Goal: Use online tool/utility: Use online tool/utility

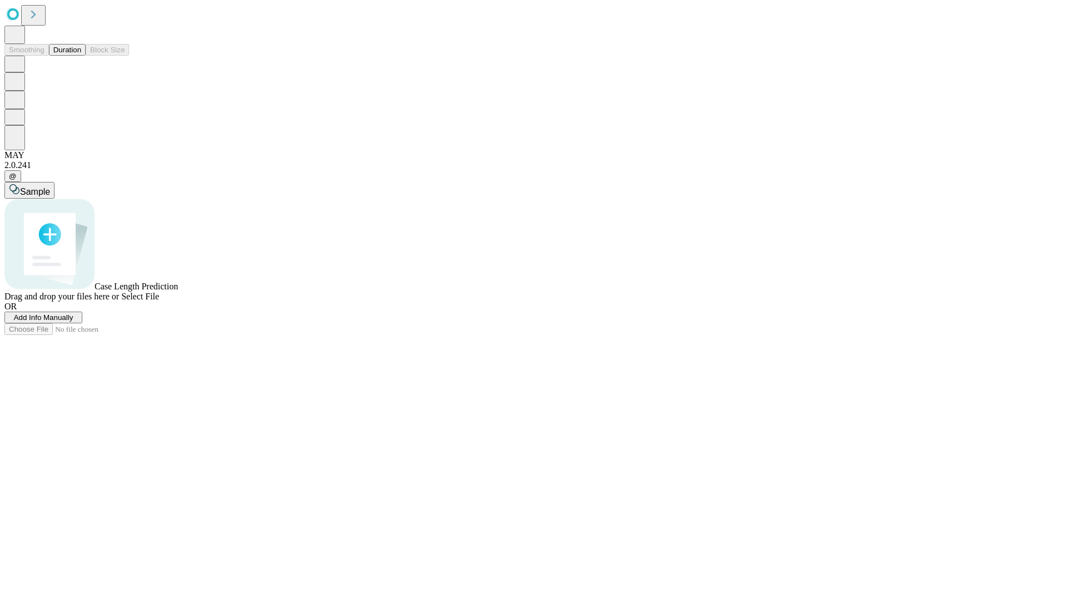
click at [81, 56] on button "Duration" at bounding box center [67, 50] width 37 height 12
click at [73, 322] on span "Add Info Manually" at bounding box center [44, 317] width 60 height 8
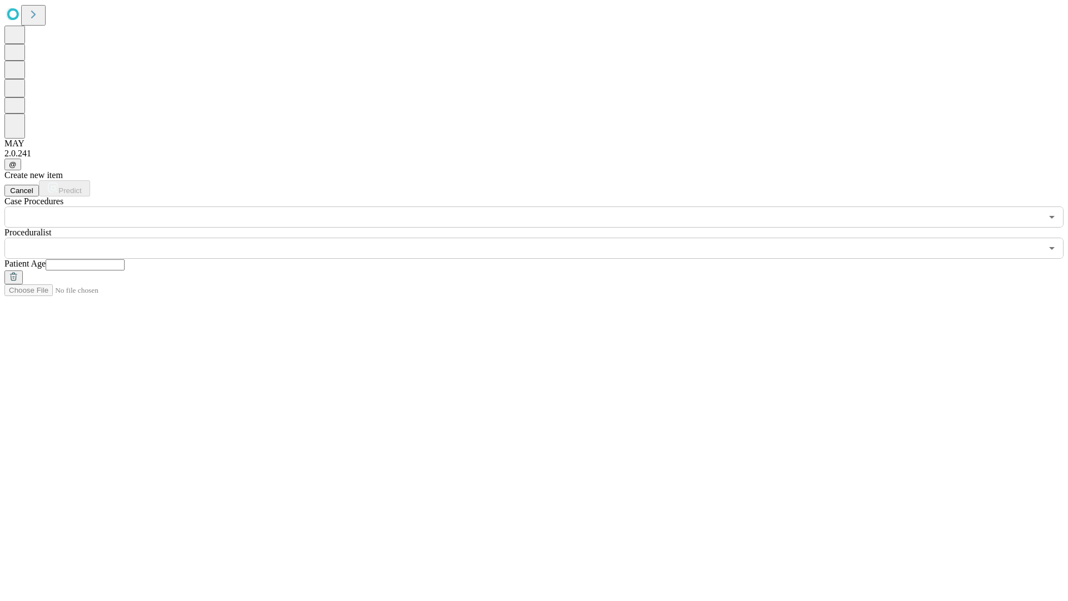
click at [125, 259] on input "text" at bounding box center [85, 264] width 79 height 11
type input "**"
click at [542, 238] on input "text" at bounding box center [522, 248] width 1037 height 21
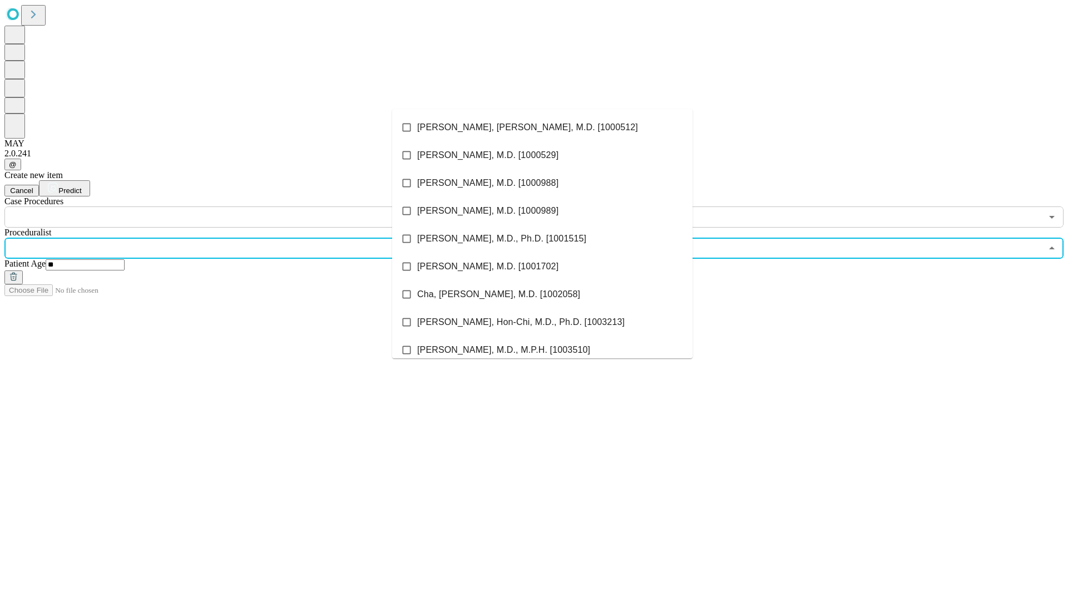
click at [542, 127] on li "[PERSON_NAME], [PERSON_NAME], M.D. [1000512]" at bounding box center [542, 127] width 300 height 28
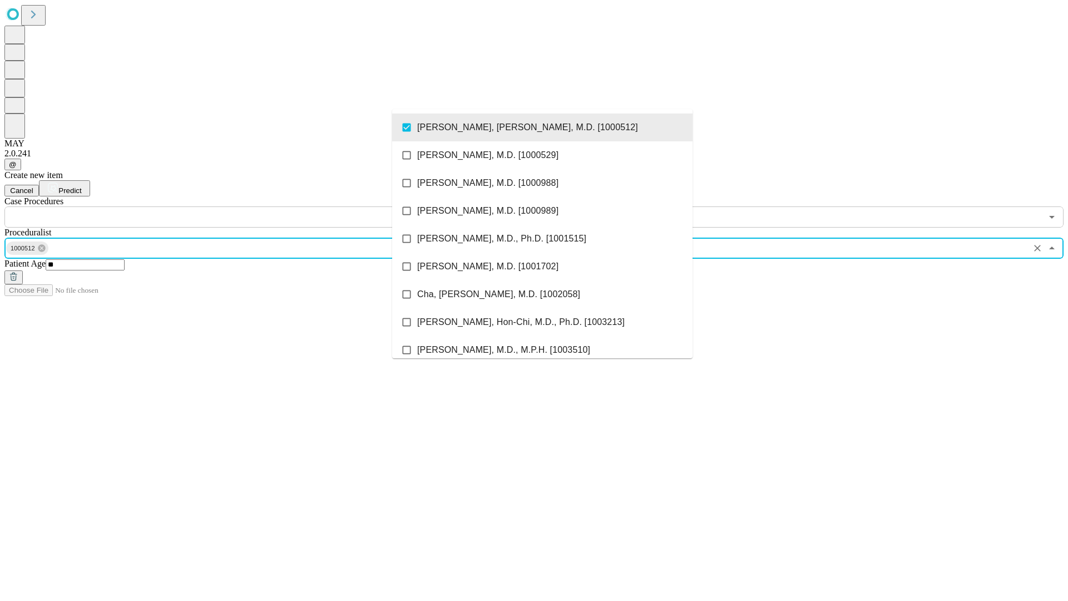
click at [234, 206] on input "text" at bounding box center [522, 216] width 1037 height 21
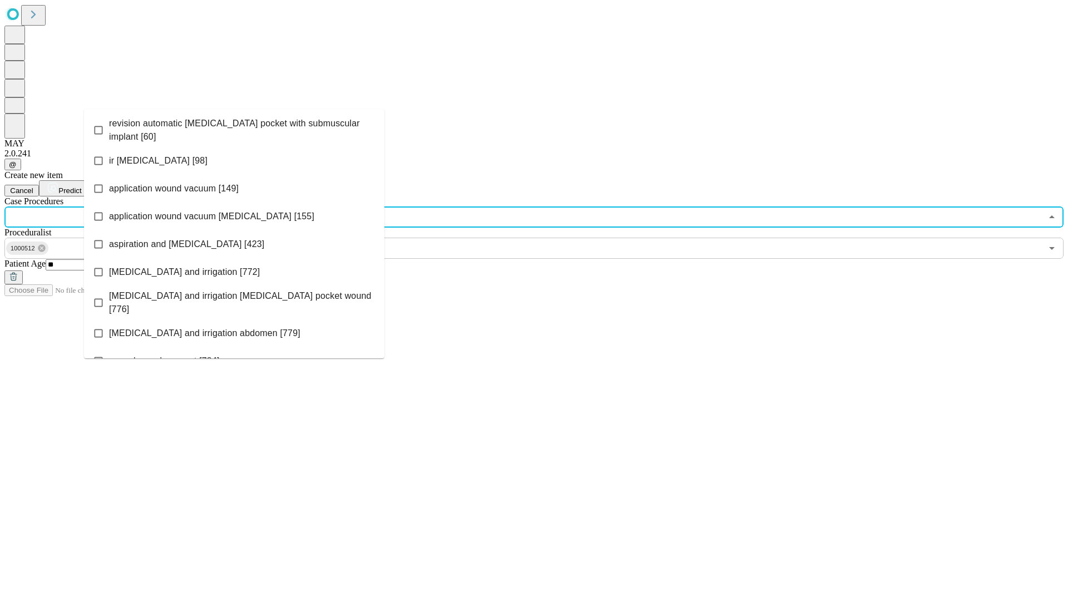
click at [234, 127] on span "revision automatic [MEDICAL_DATA] pocket with submuscular implant [60]" at bounding box center [242, 130] width 266 height 27
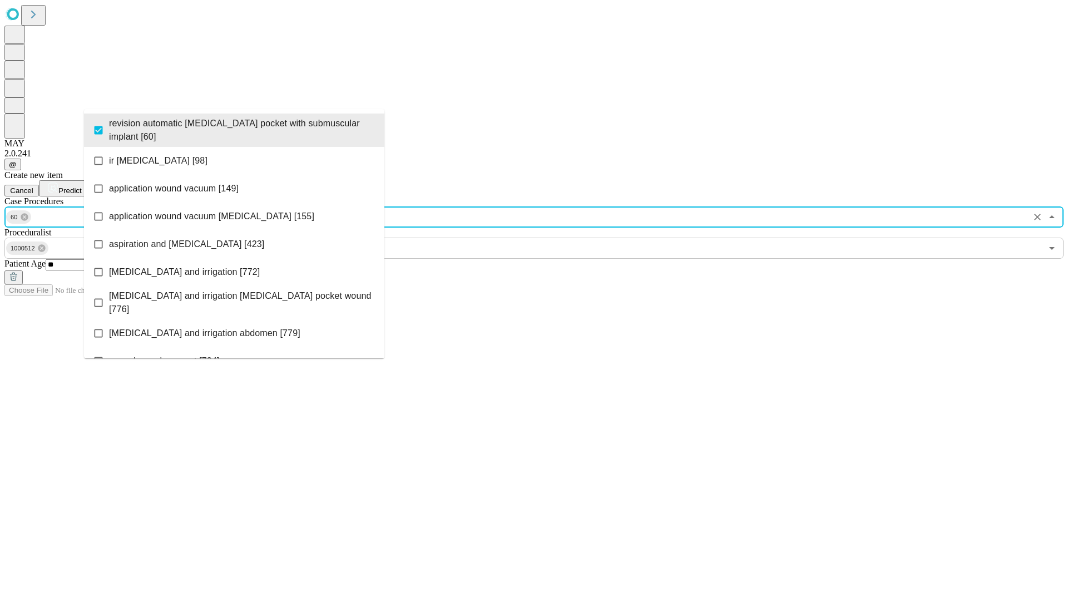
click at [81, 186] on span "Predict" at bounding box center [69, 190] width 23 height 8
